Goal: Task Accomplishment & Management: Manage account settings

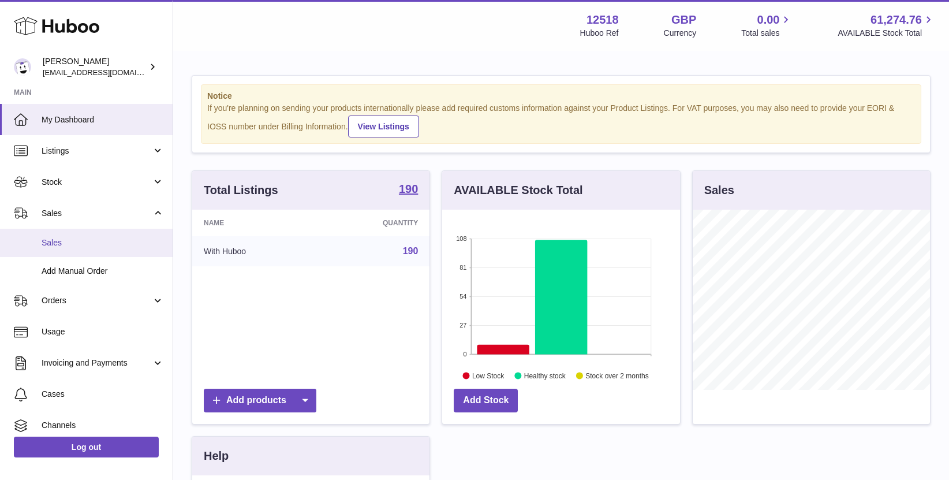
scroll to position [180, 237]
click at [62, 236] on link "Sales" at bounding box center [86, 243] width 173 height 28
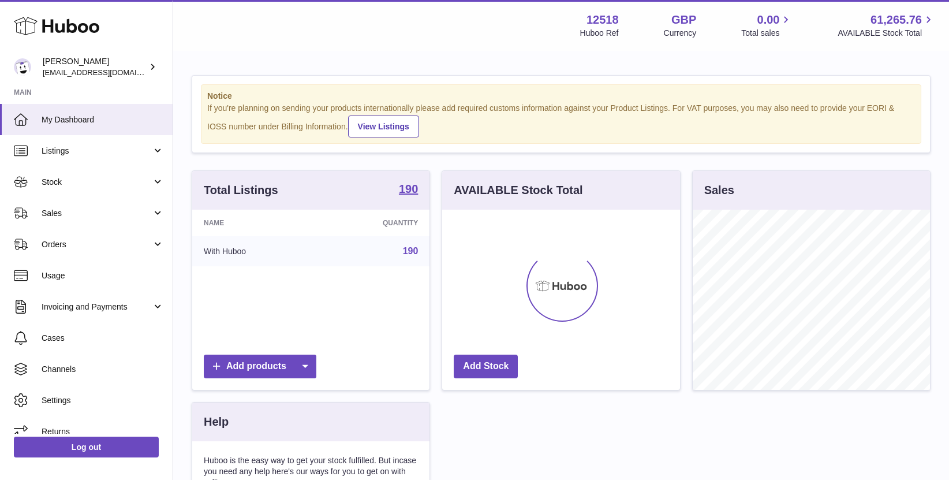
scroll to position [180, 237]
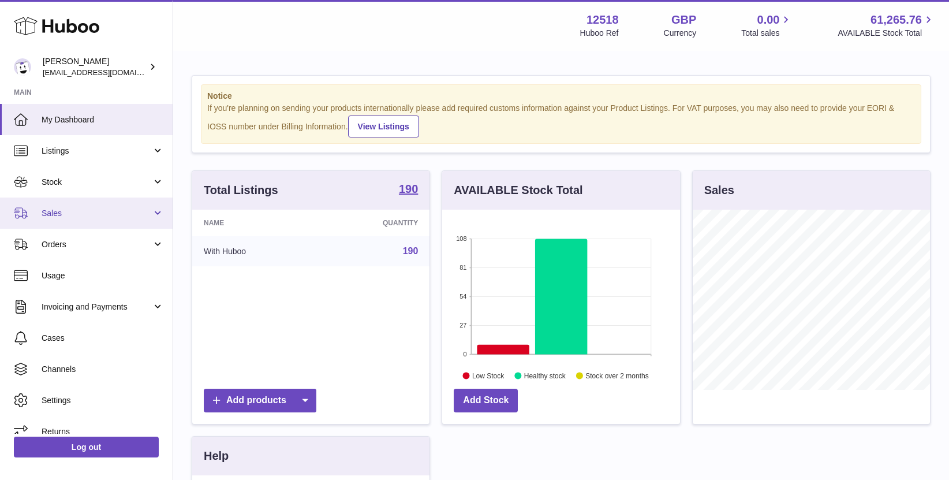
click at [57, 206] on link "Sales" at bounding box center [86, 212] width 173 height 31
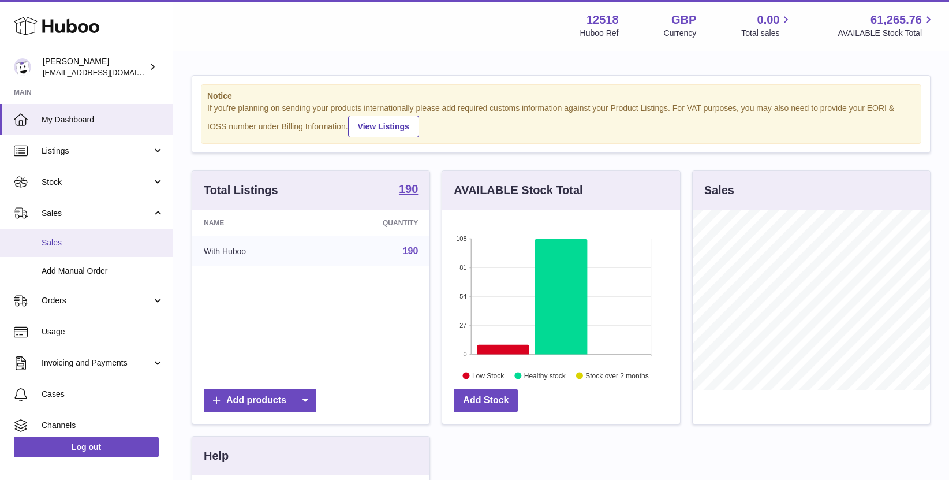
click at [57, 243] on span "Sales" at bounding box center [103, 242] width 122 height 11
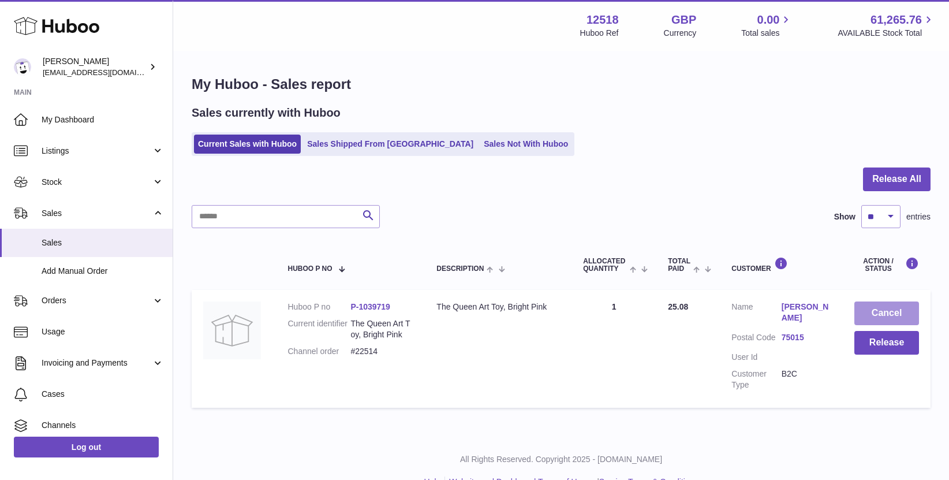
click at [884, 314] on button "Cancel" at bounding box center [886, 313] width 65 height 24
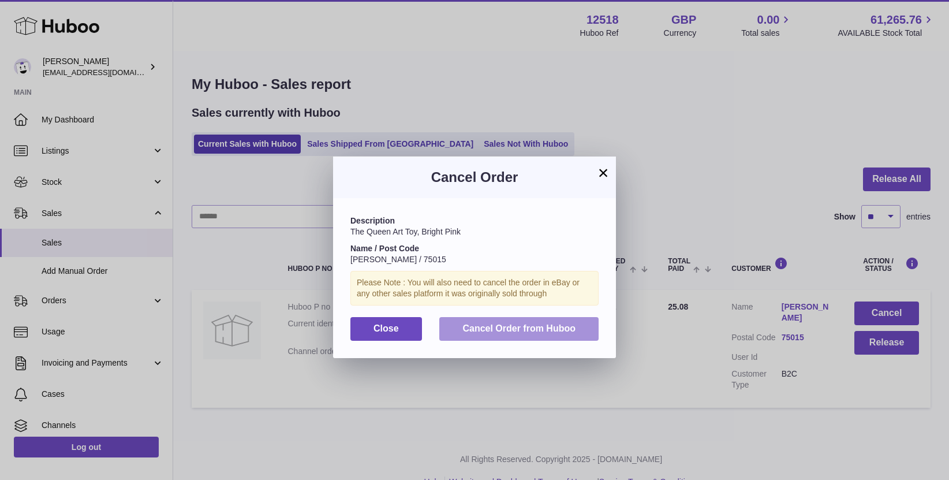
click at [510, 331] on span "Cancel Order from Huboo" at bounding box center [518, 328] width 113 height 10
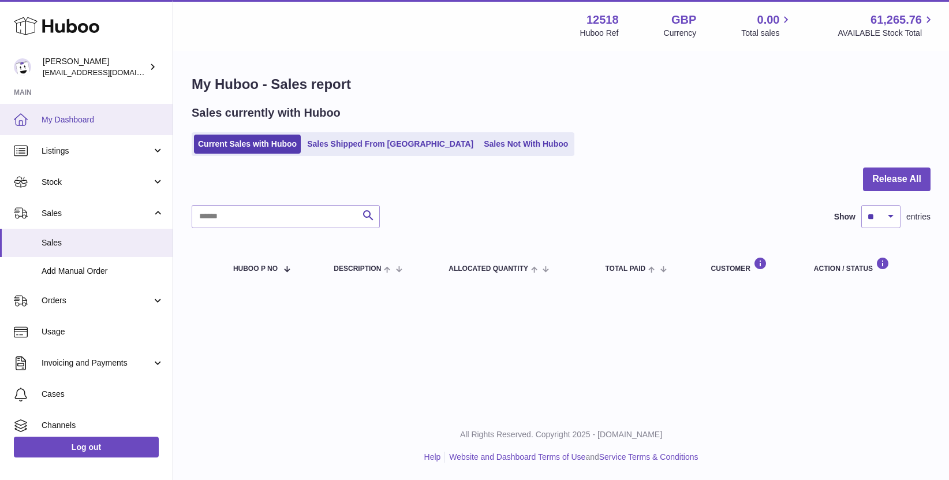
click at [84, 124] on span "My Dashboard" at bounding box center [103, 119] width 122 height 11
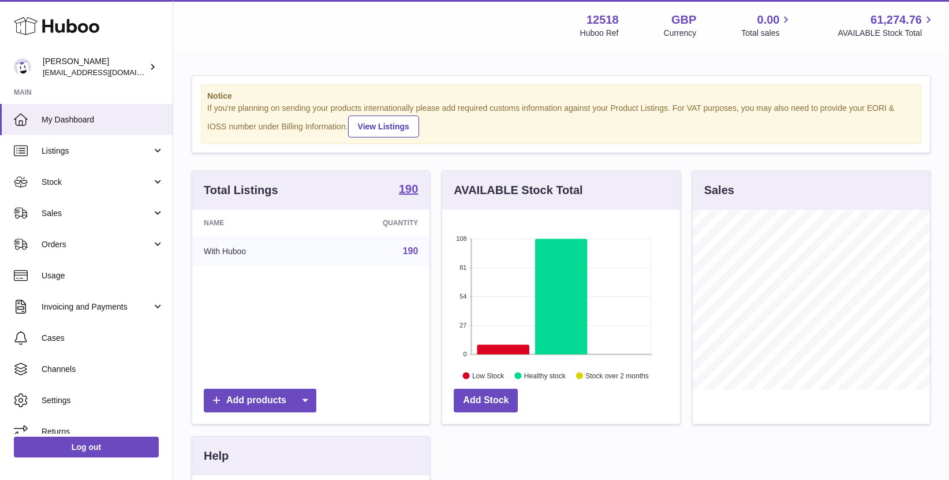
scroll to position [180, 237]
click at [54, 214] on span "Sales" at bounding box center [97, 213] width 110 height 11
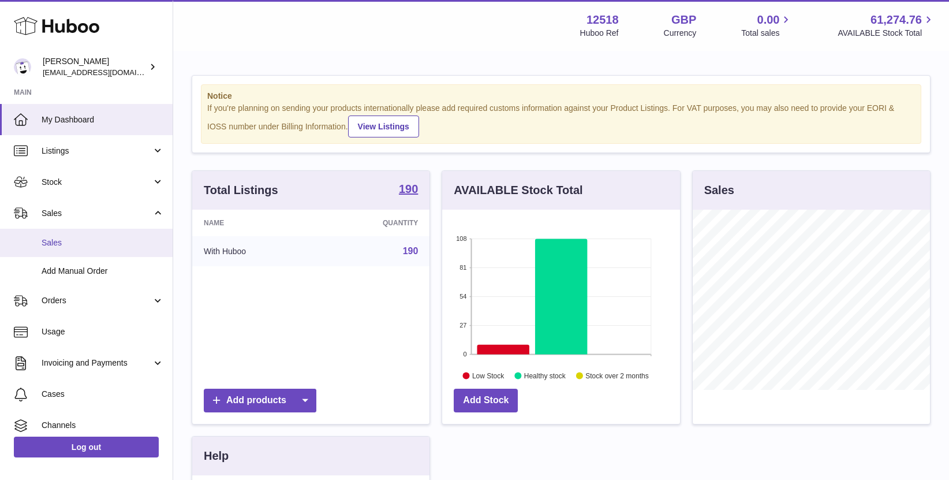
click at [58, 238] on span "Sales" at bounding box center [103, 242] width 122 height 11
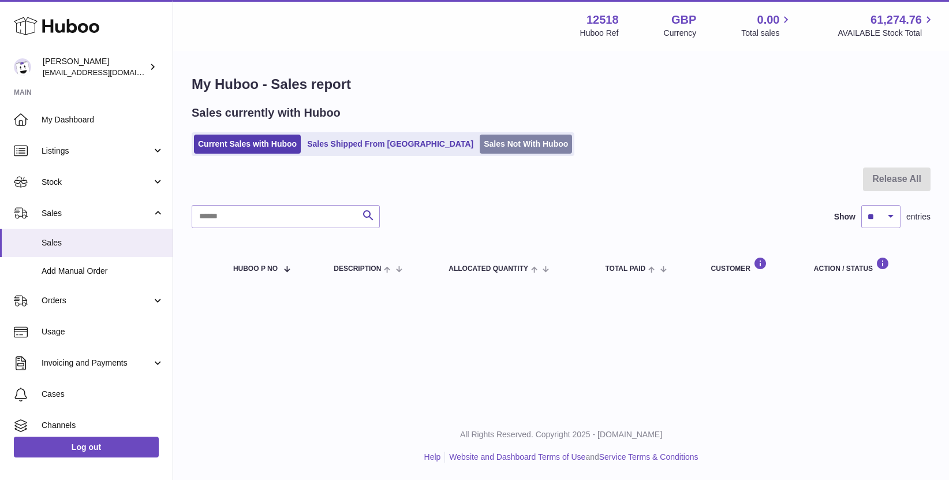
click at [480, 142] on link "Sales Not With Huboo" at bounding box center [526, 144] width 92 height 19
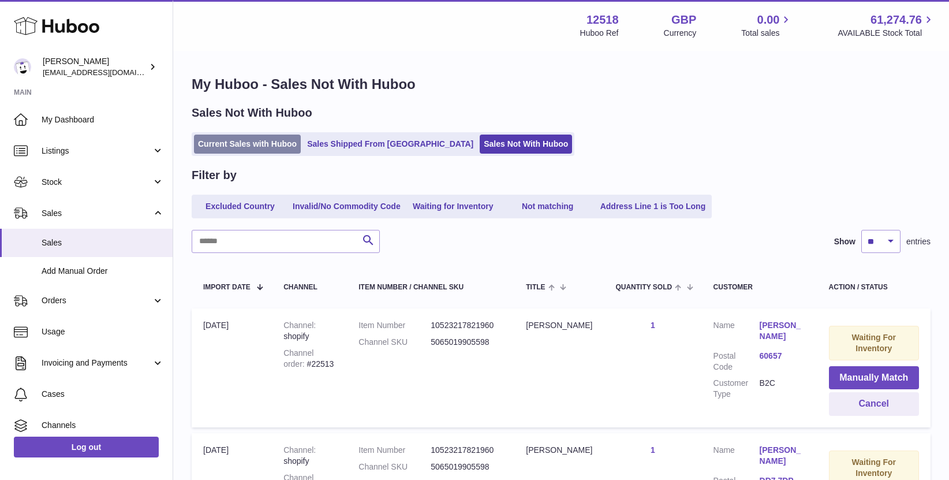
click at [232, 148] on link "Current Sales with Huboo" at bounding box center [247, 144] width 107 height 19
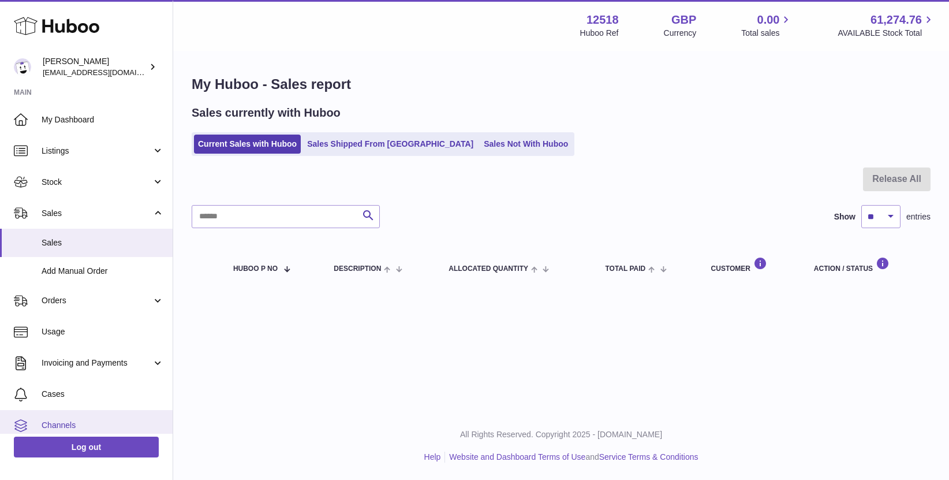
click at [61, 422] on span "Channels" at bounding box center [103, 425] width 122 height 11
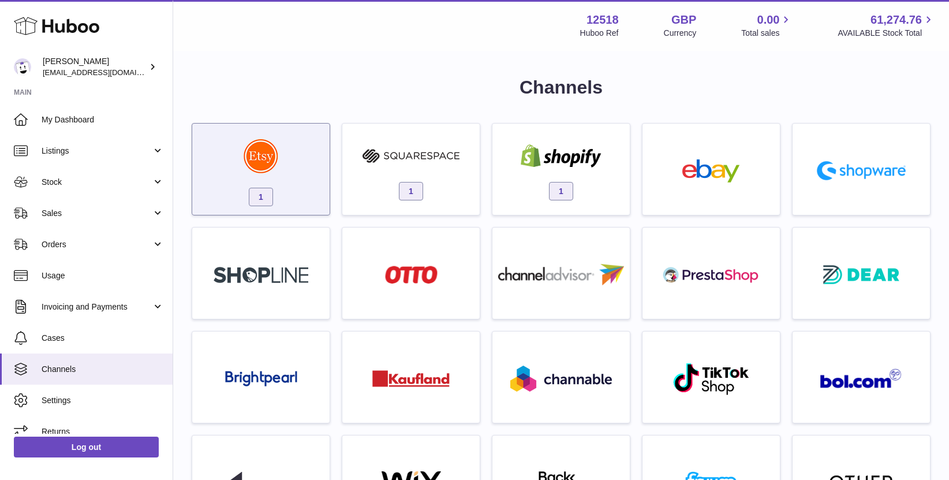
click at [268, 151] on img at bounding box center [261, 156] width 35 height 35
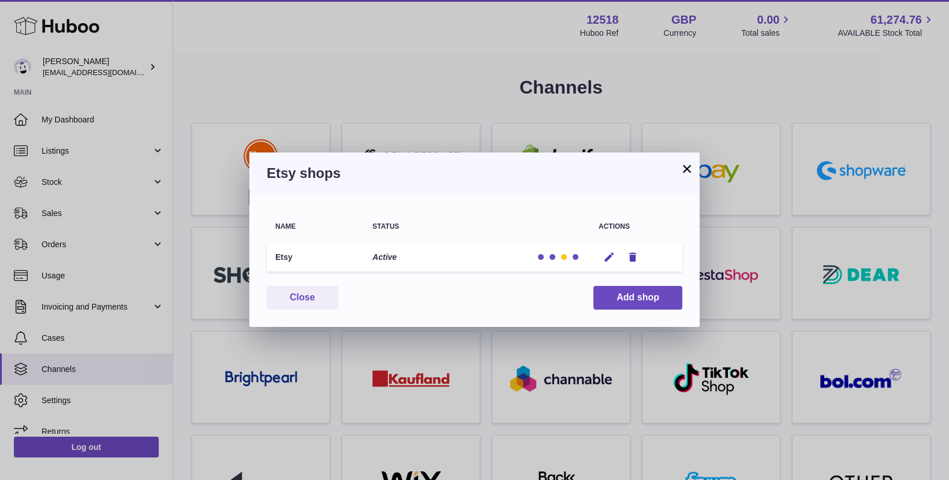
click at [576, 256] on div at bounding box center [576, 257] width 6 height 6
click at [540, 257] on div at bounding box center [541, 257] width 6 height 6
click at [300, 302] on button "Close" at bounding box center [303, 298] width 72 height 24
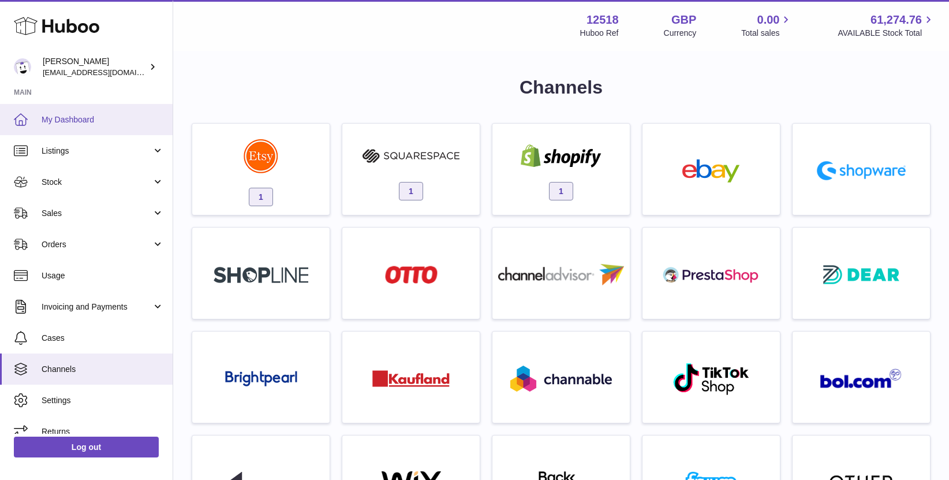
click at [64, 114] on link "My Dashboard" at bounding box center [86, 119] width 173 height 31
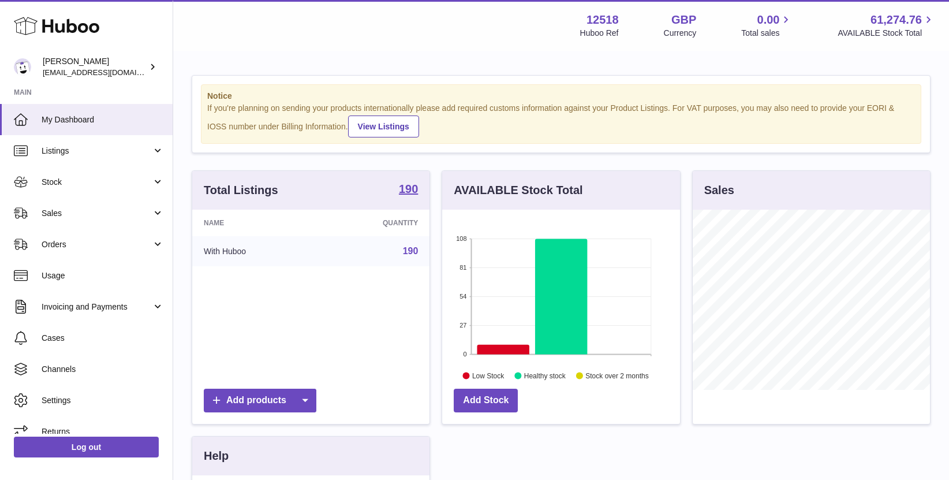
scroll to position [180, 237]
click at [68, 208] on span "Sales" at bounding box center [97, 213] width 110 height 11
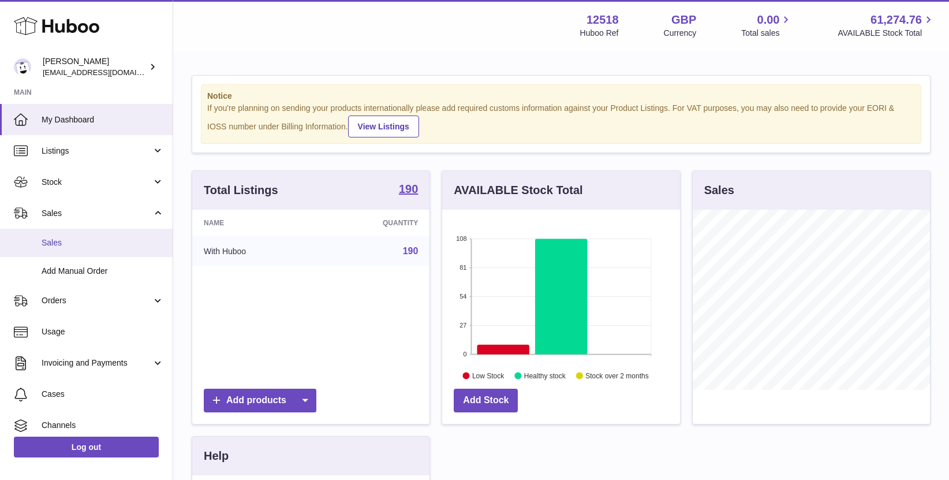
click at [63, 244] on span "Sales" at bounding box center [103, 242] width 122 height 11
